Goal: Transaction & Acquisition: Purchase product/service

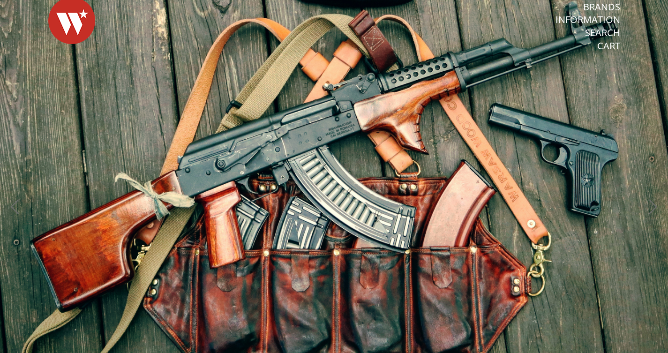
scroll to position [22, 0]
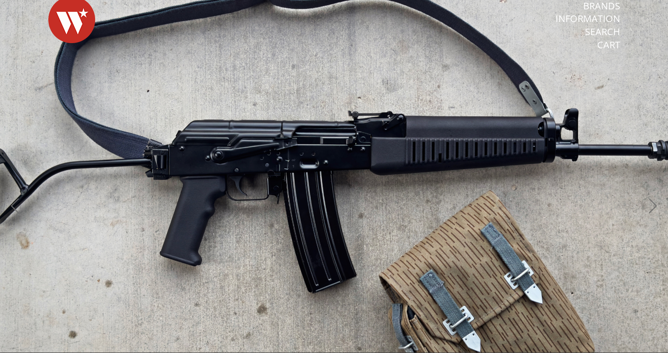
click at [651, 208] on button "Next" at bounding box center [652, 207] width 21 height 21
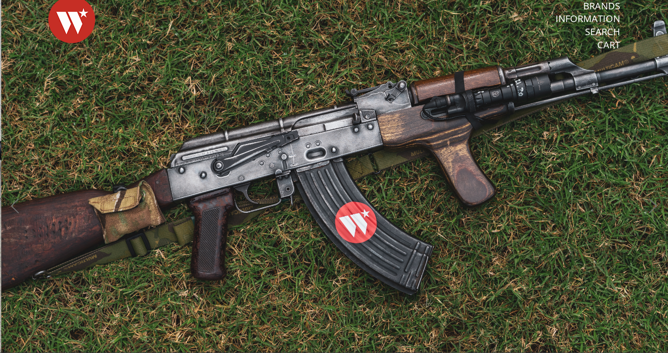
click at [651, 208] on button "Next" at bounding box center [652, 207] width 21 height 21
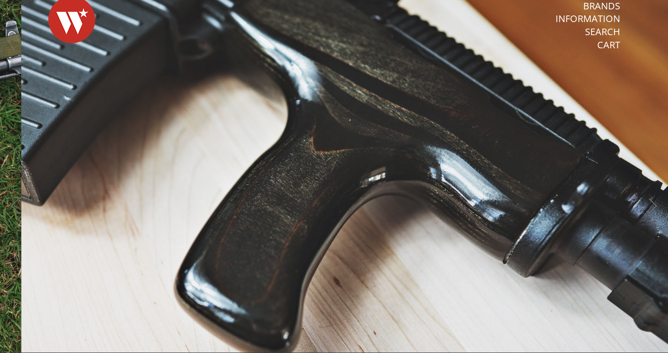
click at [651, 208] on button "Next" at bounding box center [652, 207] width 21 height 21
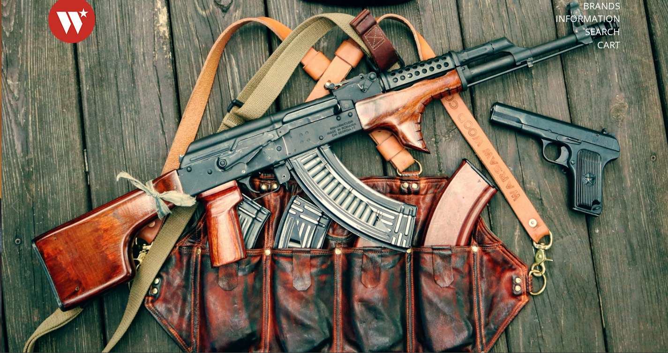
click at [651, 208] on button "Next" at bounding box center [652, 207] width 21 height 21
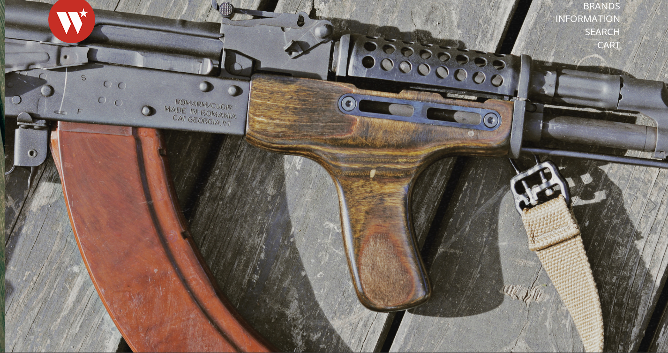
click at [651, 208] on button "Next" at bounding box center [652, 207] width 21 height 21
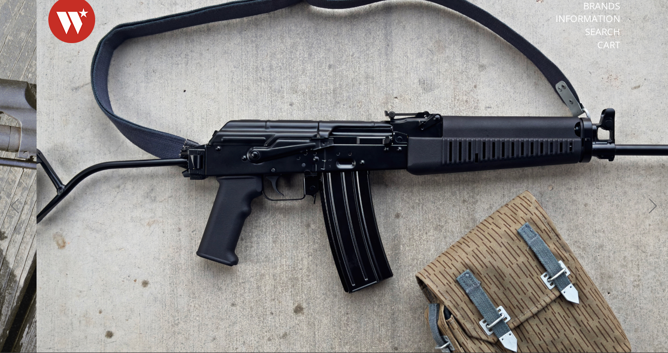
click at [651, 208] on button "Next" at bounding box center [652, 207] width 21 height 21
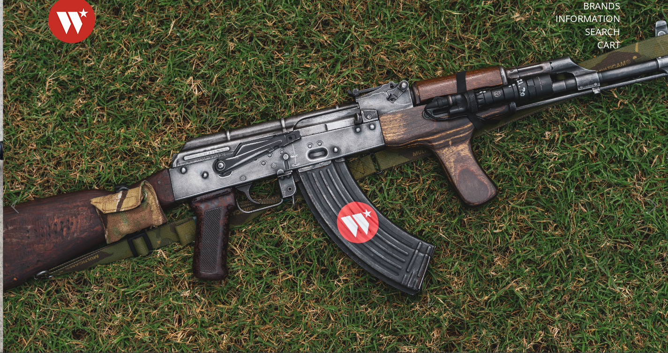
click at [651, 208] on button "Next" at bounding box center [652, 207] width 21 height 21
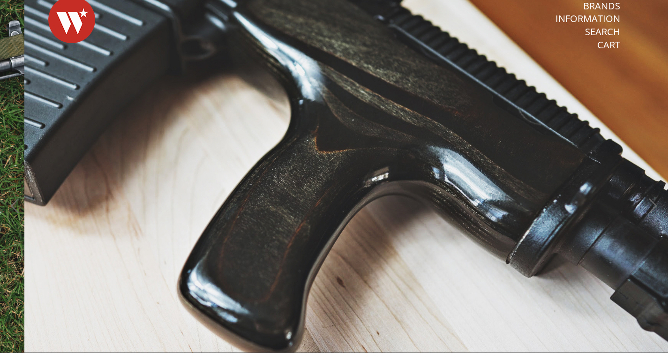
click at [651, 208] on button "Next" at bounding box center [652, 207] width 21 height 21
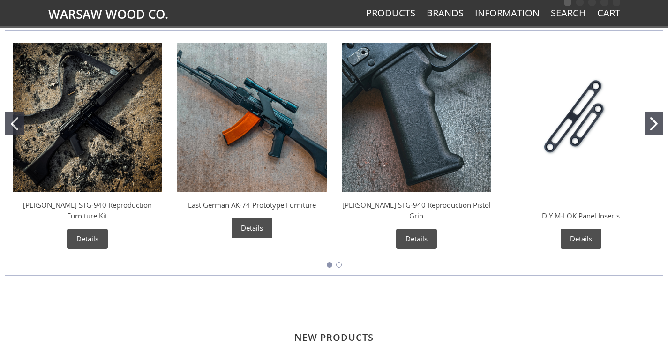
scroll to position [381, 0]
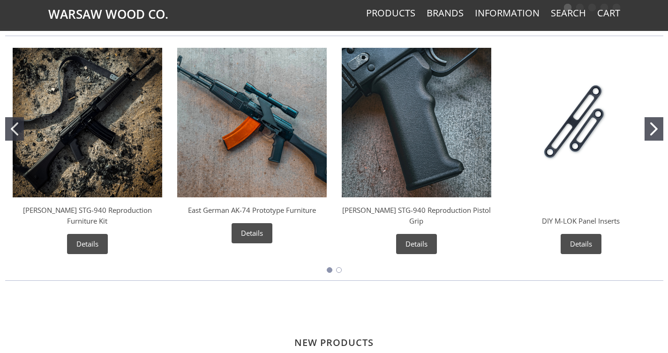
click at [653, 126] on icon "Go to slide 2" at bounding box center [653, 128] width 7 height 13
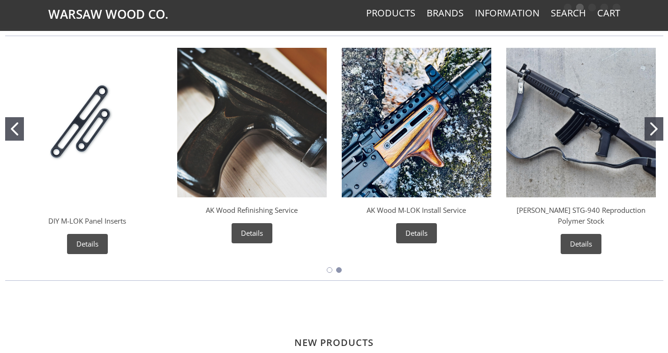
click at [578, 129] on img "Wieger STG-940 Reproduction Polymer Stock" at bounding box center [580, 122] width 149 height 149
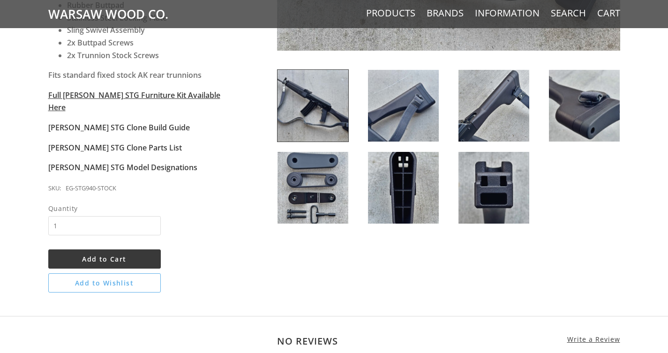
scroll to position [345, 0]
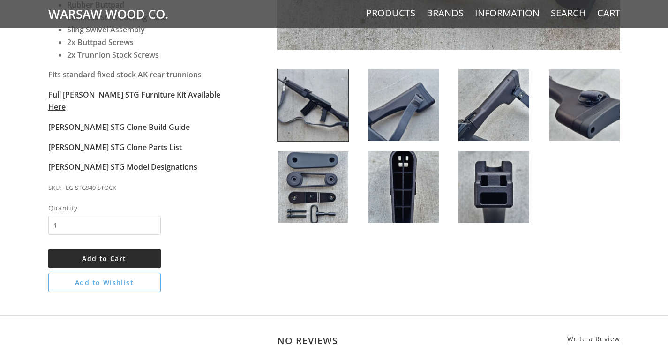
click at [97, 254] on span "Add to Cart" at bounding box center [104, 258] width 44 height 9
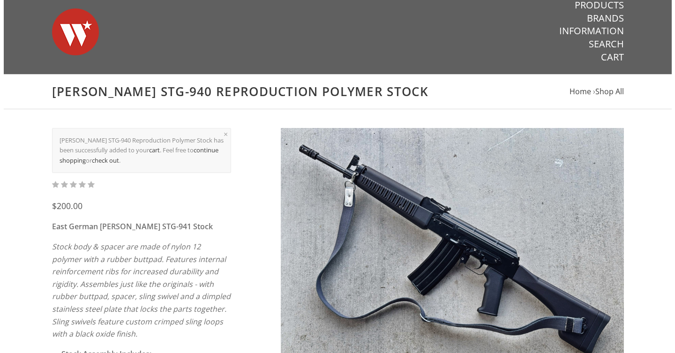
scroll to position [0, 0]
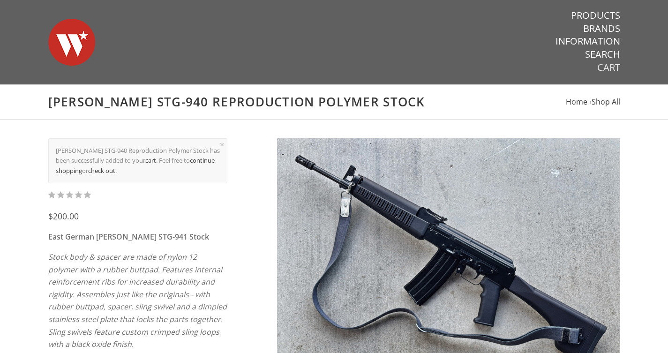
click at [604, 67] on link "Cart" at bounding box center [608, 67] width 23 height 12
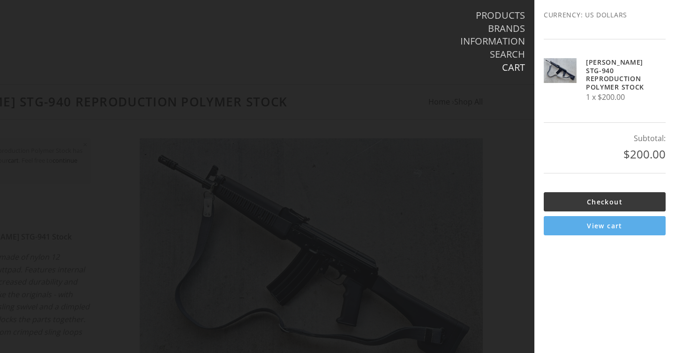
click at [594, 217] on link "View cart" at bounding box center [605, 225] width 122 height 19
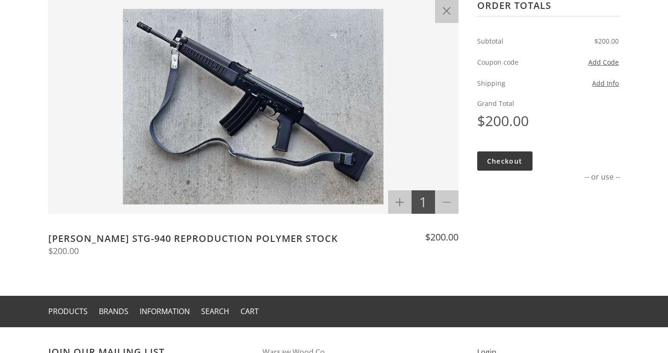
scroll to position [149, 0]
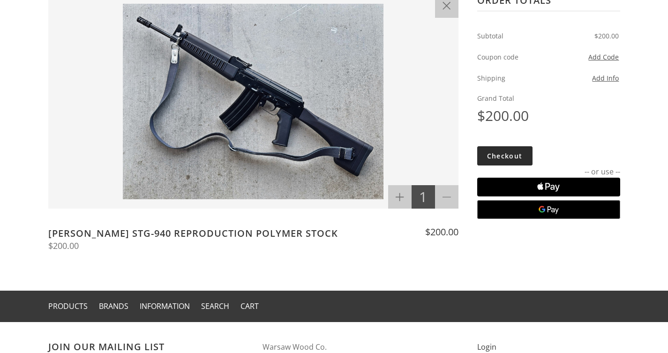
click at [503, 152] on link "Checkout" at bounding box center [504, 155] width 55 height 19
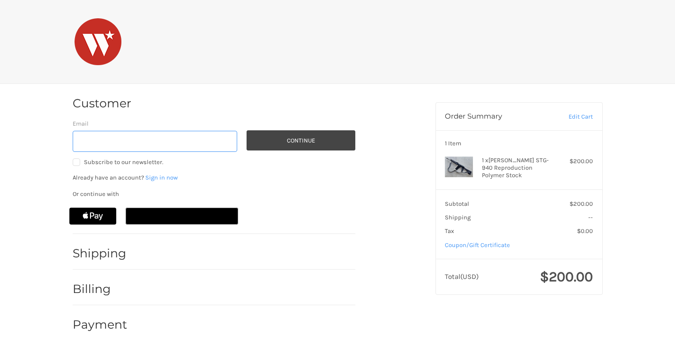
click at [81, 141] on input "Email" at bounding box center [155, 141] width 165 height 21
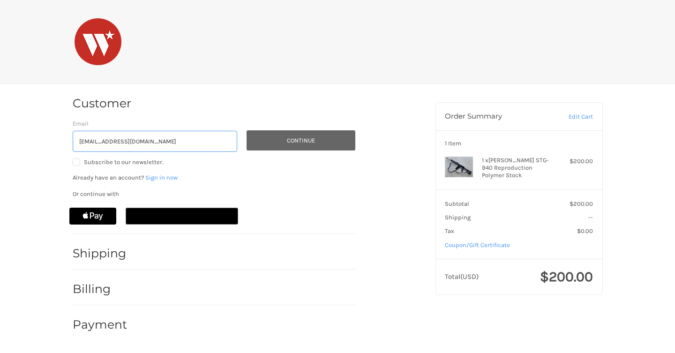
type input "broncohouston@protonmail.com"
click at [288, 139] on button "Continue" at bounding box center [301, 140] width 109 height 20
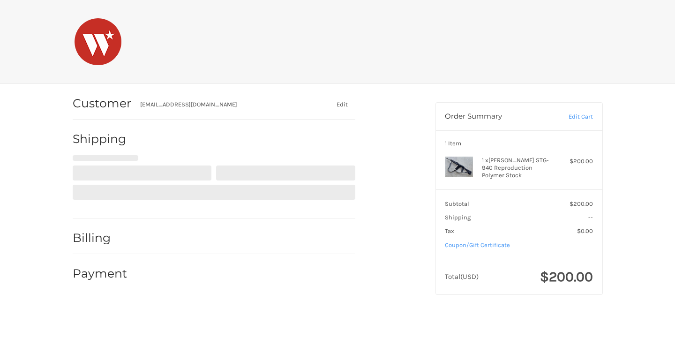
select select "US"
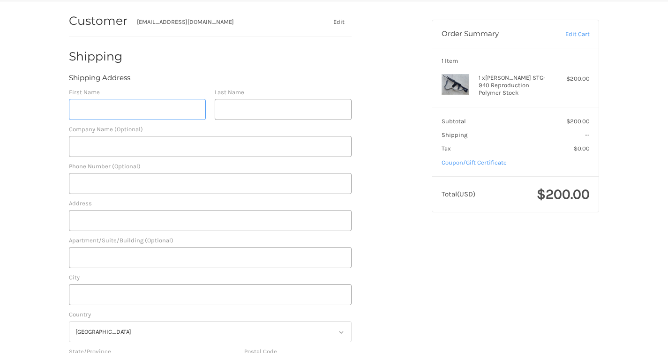
scroll to position [82, 0]
click at [79, 114] on input "First Name" at bounding box center [137, 110] width 137 height 21
type input "Paul"
click at [222, 115] on input "Last Name" at bounding box center [283, 110] width 137 height 21
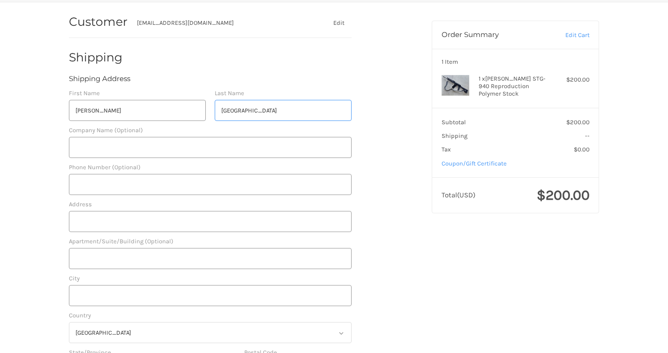
type input "Houston"
click at [80, 187] on input "Phone Number (Optional)" at bounding box center [210, 184] width 283 height 21
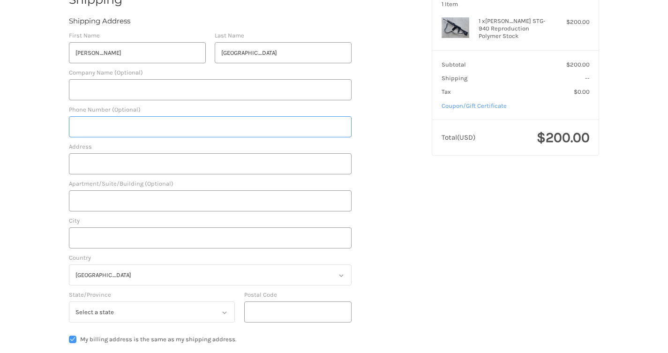
scroll to position [142, 0]
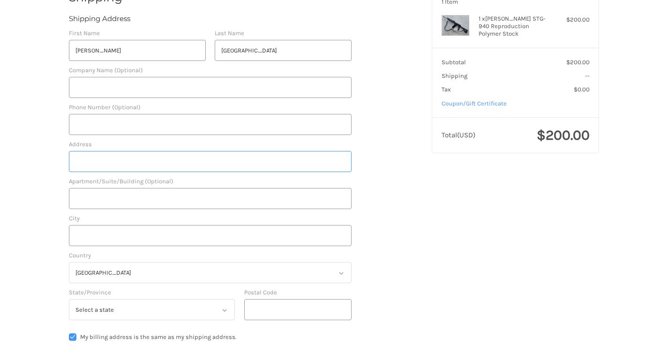
click at [80, 167] on input "Address" at bounding box center [210, 161] width 283 height 21
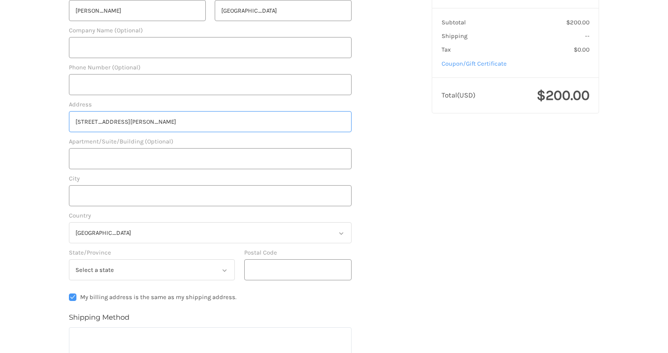
scroll to position [182, 0]
type input "8138 Malone Rd"
click at [76, 200] on input "City" at bounding box center [210, 195] width 283 height 21
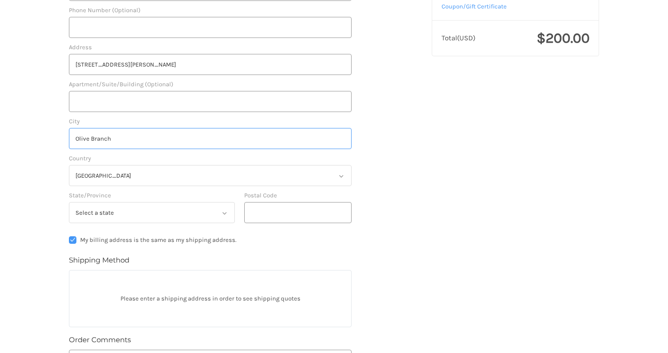
scroll to position [242, 0]
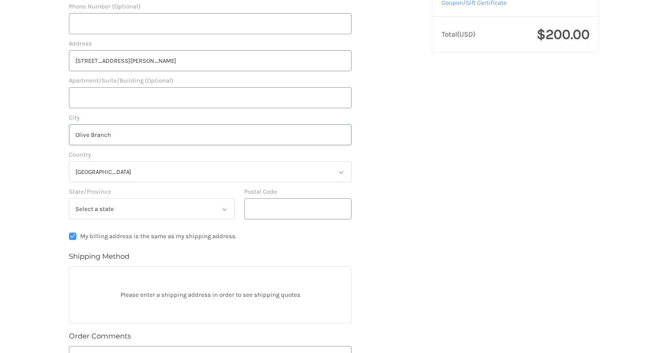
type input "Olive Branch"
click at [69, 198] on select "Select a state Alabama Alaska American Samoa Arizona Arkansas Armed Forces Amer…" at bounding box center [152, 208] width 166 height 21
select select "MS"
click option "Mississippi" at bounding box center [0, 0] width 0 height 0
click at [254, 213] on input "Postal Code" at bounding box center [298, 208] width 108 height 21
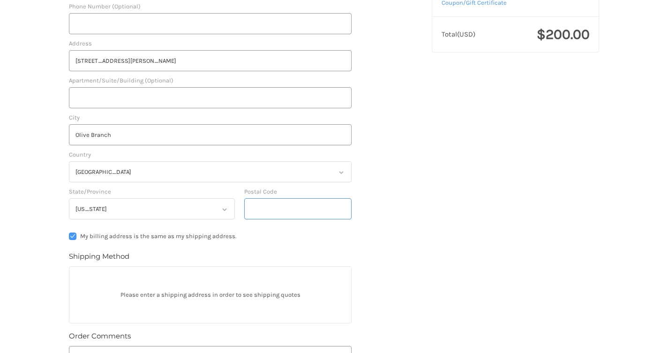
click at [254, 213] on input "Postal Code" at bounding box center [298, 208] width 108 height 21
type input "38654"
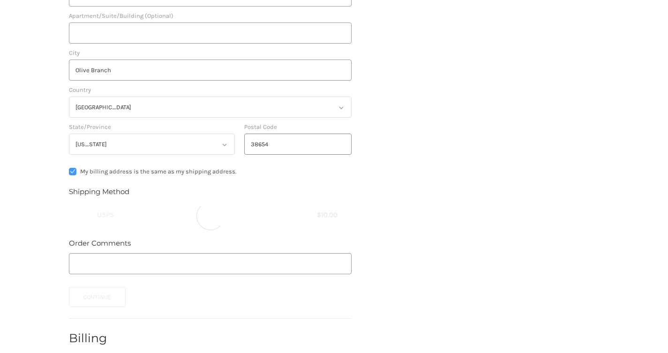
scroll to position [315, 0]
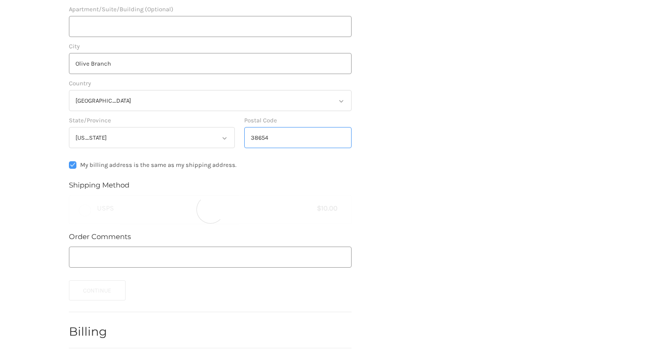
radio input "true"
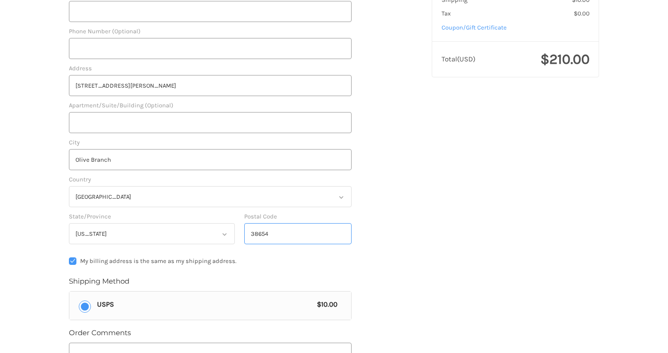
scroll to position [353, 0]
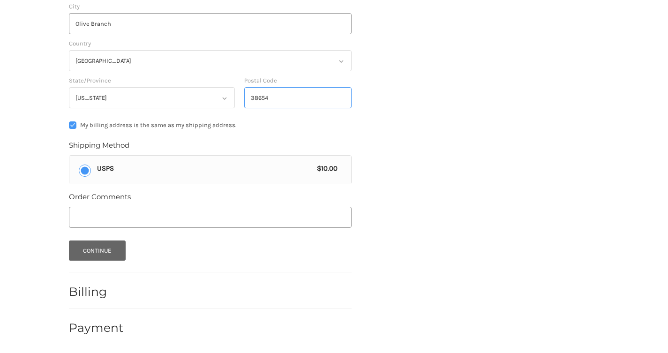
type input "38654"
click at [103, 250] on button "Continue" at bounding box center [97, 250] width 57 height 20
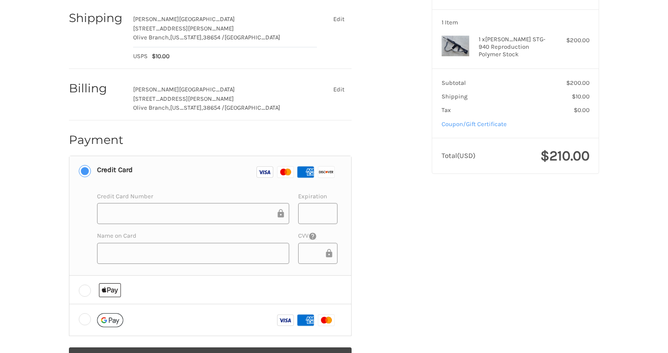
scroll to position [162, 0]
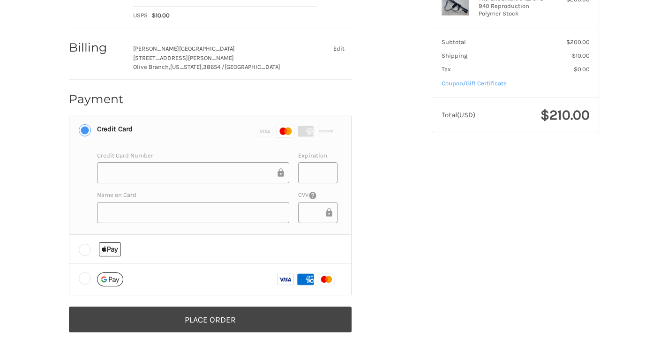
click at [102, 217] on div at bounding box center [193, 212] width 192 height 21
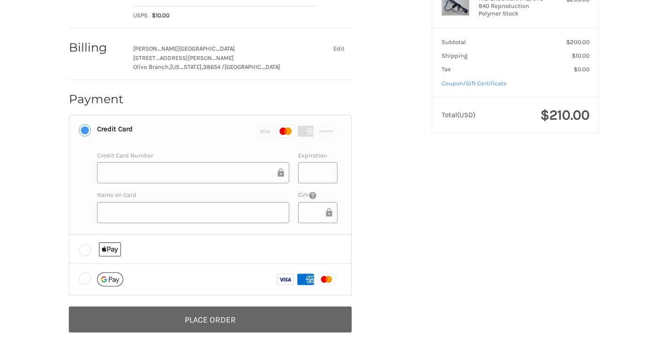
click at [197, 319] on button "Place Order" at bounding box center [210, 319] width 283 height 26
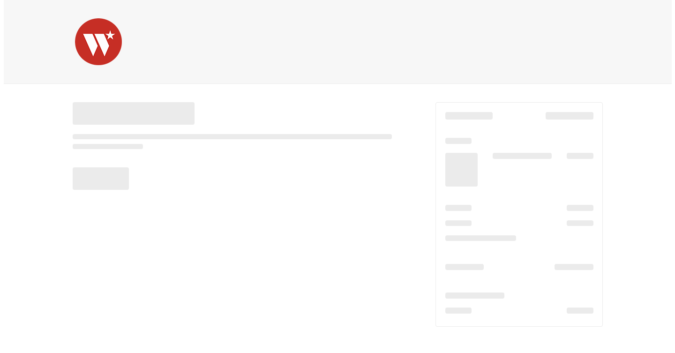
scroll to position [0, 0]
